Goal: Navigation & Orientation: Go to known website

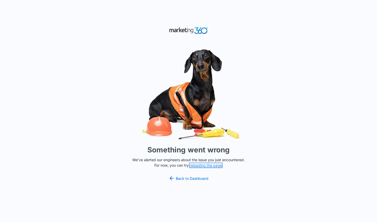
click at [202, 165] on button "reloading the page" at bounding box center [206, 165] width 32 height 4
click at [213, 114] on img at bounding box center [188, 94] width 155 height 97
click at [208, 167] on button "reloading the page" at bounding box center [206, 165] width 32 height 4
click at [209, 166] on button "reloading the page" at bounding box center [206, 165] width 32 height 4
